Goal: Task Accomplishment & Management: Complete application form

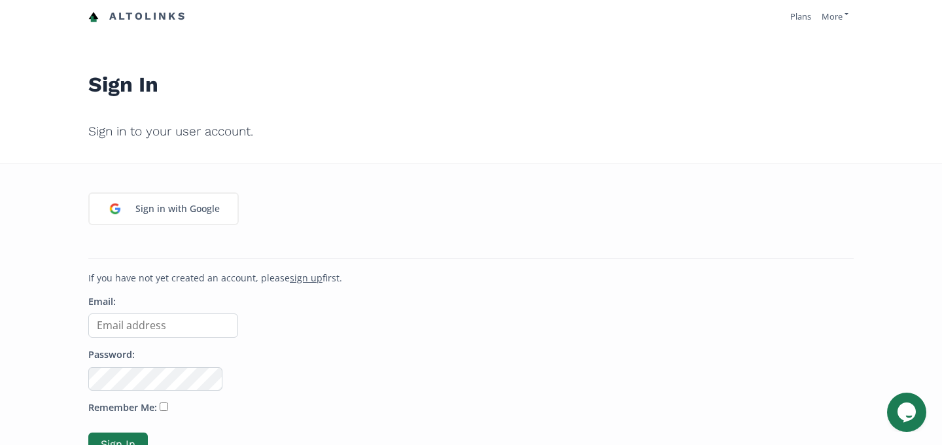
click at [188, 321] on input "Email:" at bounding box center [163, 325] width 150 height 24
type input "[EMAIL_ADDRESS][DOMAIN_NAME]"
click at [88, 432] on button "Sign In" at bounding box center [118, 444] width 60 height 24
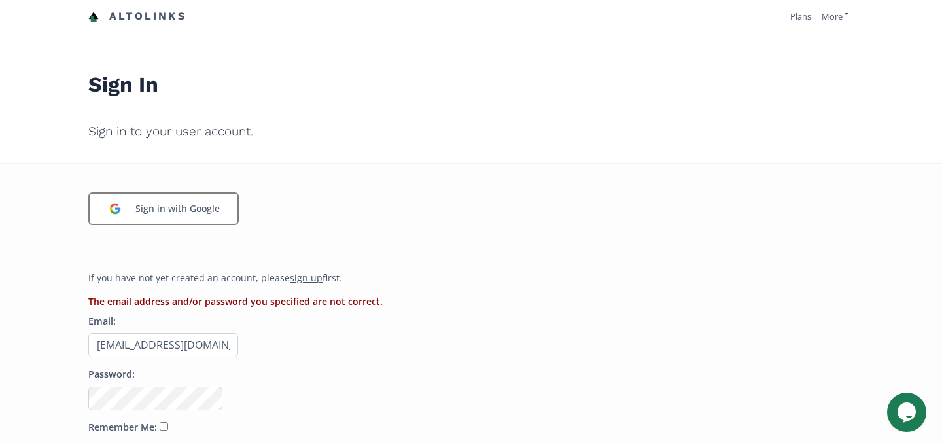
click at [192, 209] on div "Sign in with Google" at bounding box center [177, 208] width 97 height 27
